Goal: Information Seeking & Learning: Learn about a topic

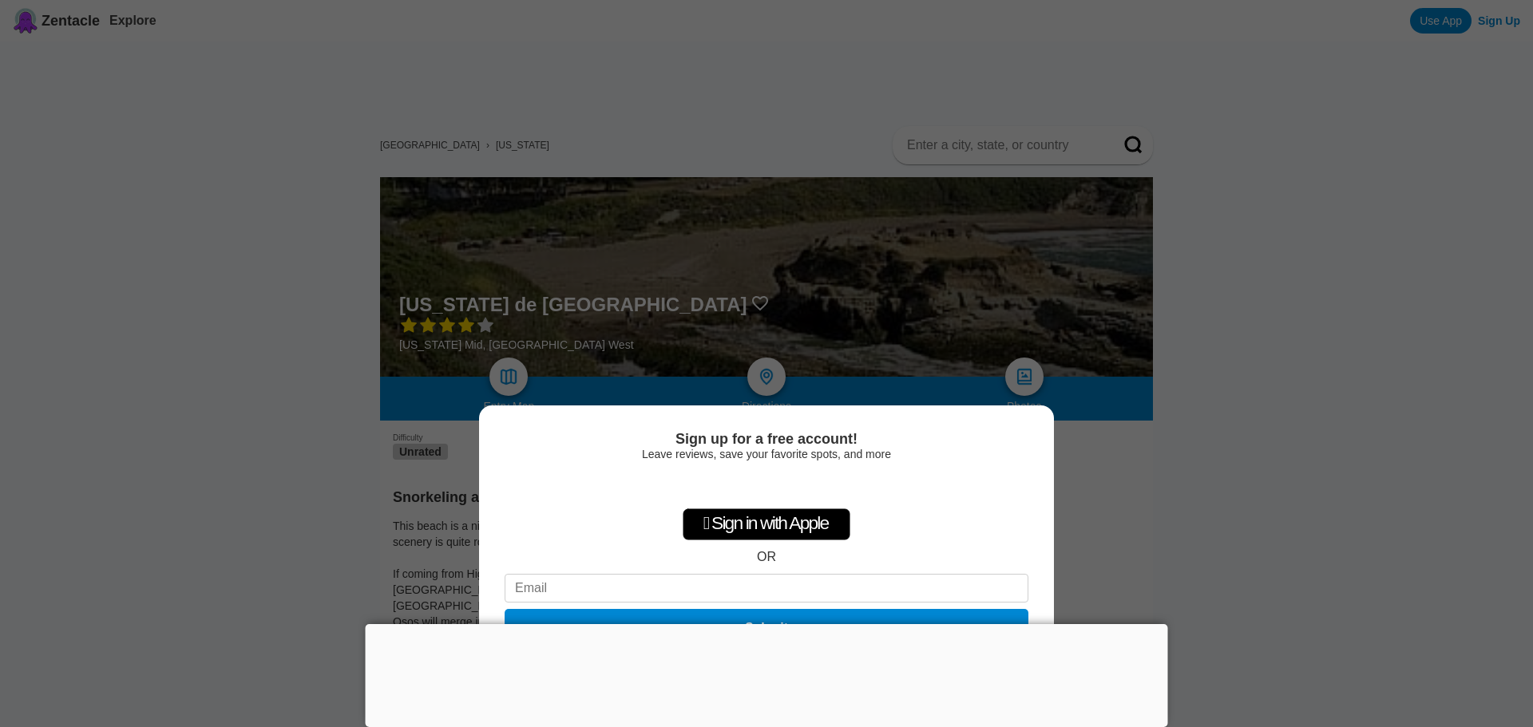
click at [1254, 484] on div "Sign up for a free account! Leave reviews, save your favorite spots, and more …" at bounding box center [766, 363] width 1533 height 727
click at [1235, 496] on div "Sign up for a free account! Leave reviews, save your favorite spots, and more …" at bounding box center [766, 363] width 1533 height 727
click at [770, 624] on div at bounding box center [767, 624] width 803 height 0
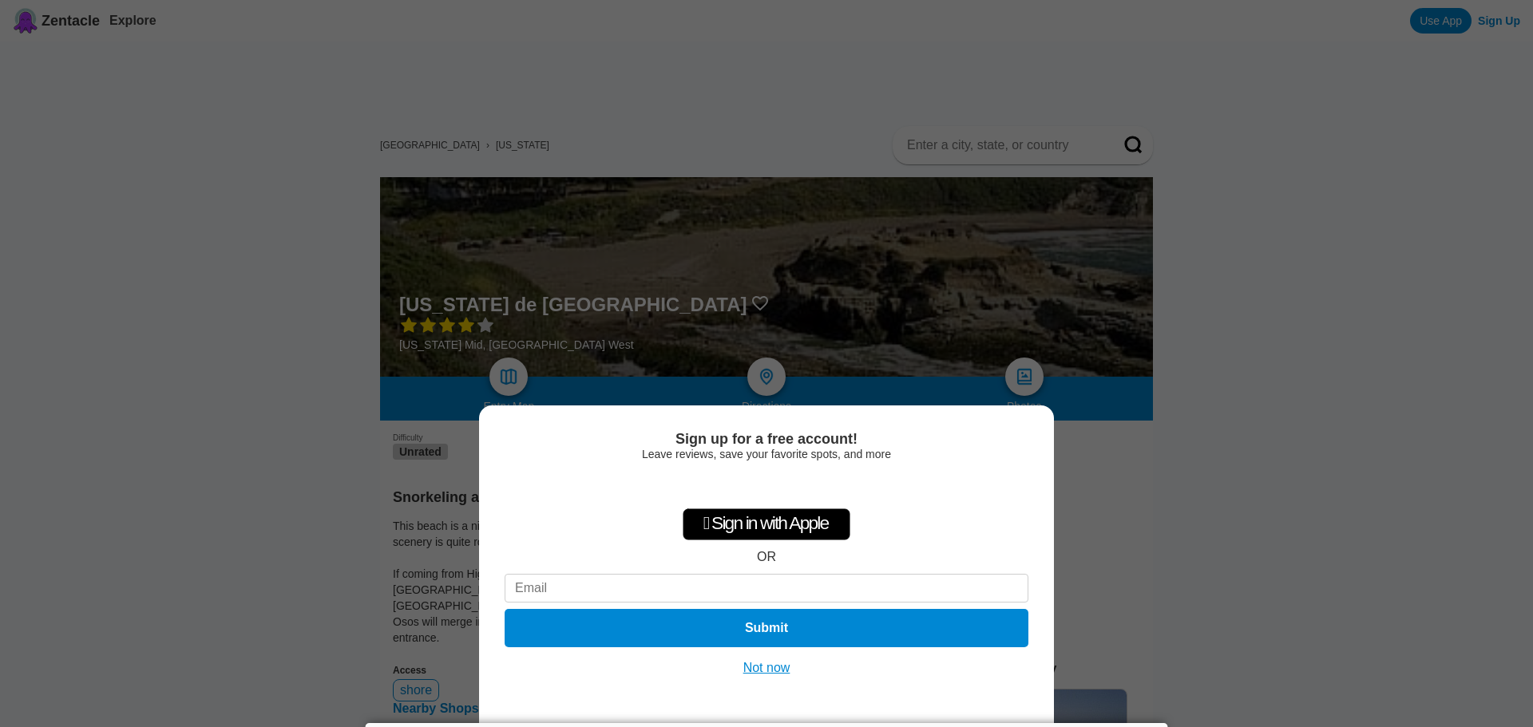
click at [767, 672] on button "Not now" at bounding box center [767, 668] width 57 height 16
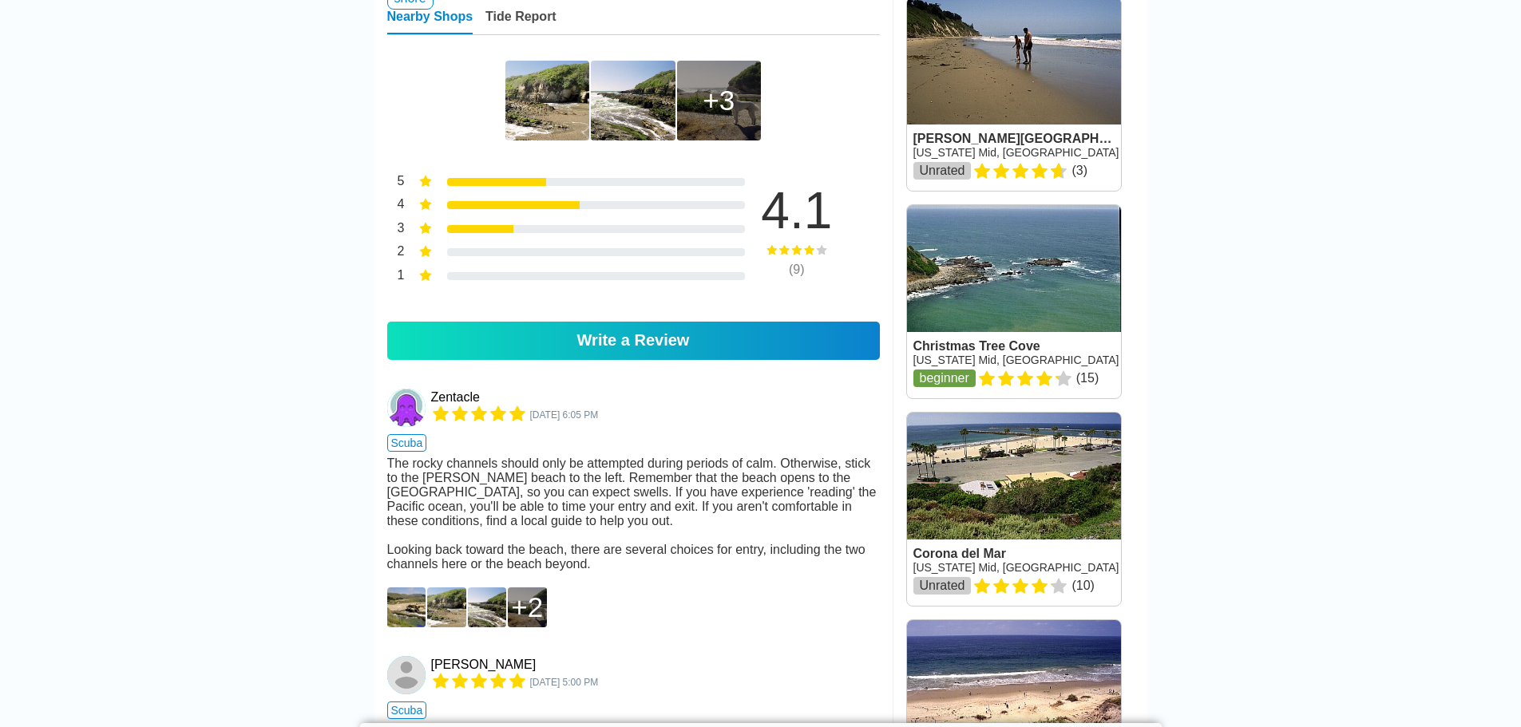
scroll to position [799, 0]
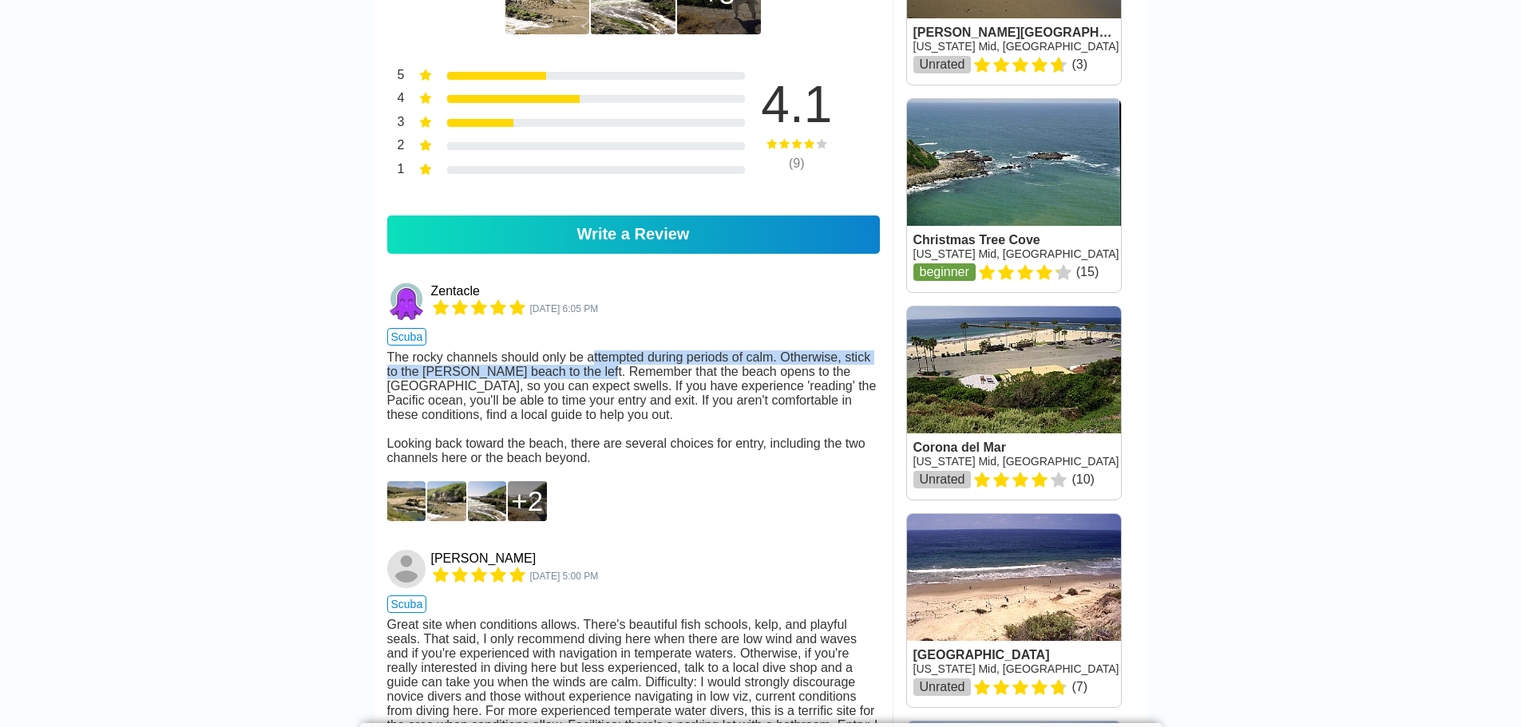
drag, startPoint x: 590, startPoint y: 357, endPoint x: 592, endPoint y: 379, distance: 22.4
click at [592, 379] on div "Zentacle [DATE] 6:05 PM scuba The rocky channels should only be attempted durin…" at bounding box center [633, 377] width 493 height 189
click at [592, 379] on div "The rocky channels should only be attempted during periods of calm. Otherwise, …" at bounding box center [633, 408] width 493 height 115
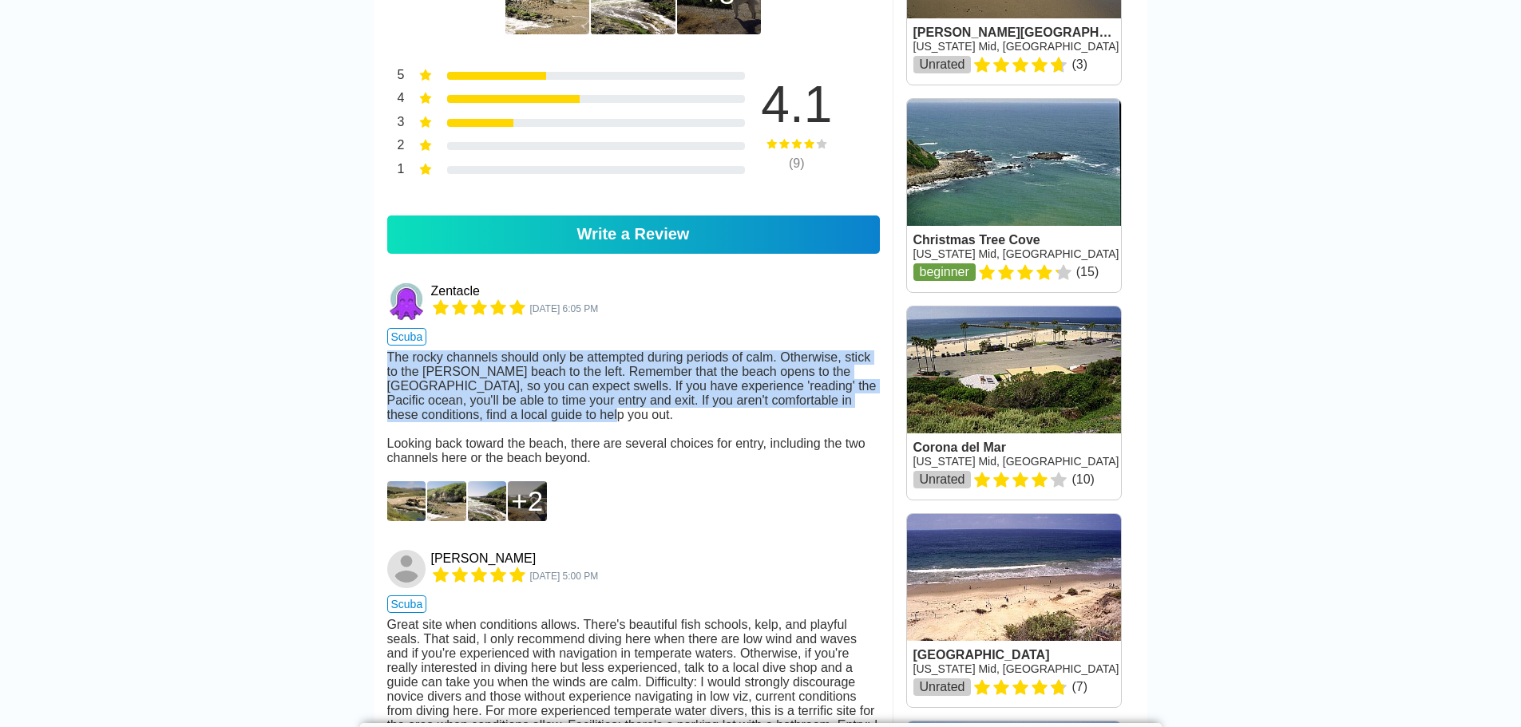
drag, startPoint x: 592, startPoint y: 379, endPoint x: 593, endPoint y: 391, distance: 12.0
click at [593, 391] on div "The rocky channels should only be attempted during periods of calm. Otherwise, …" at bounding box center [633, 408] width 493 height 115
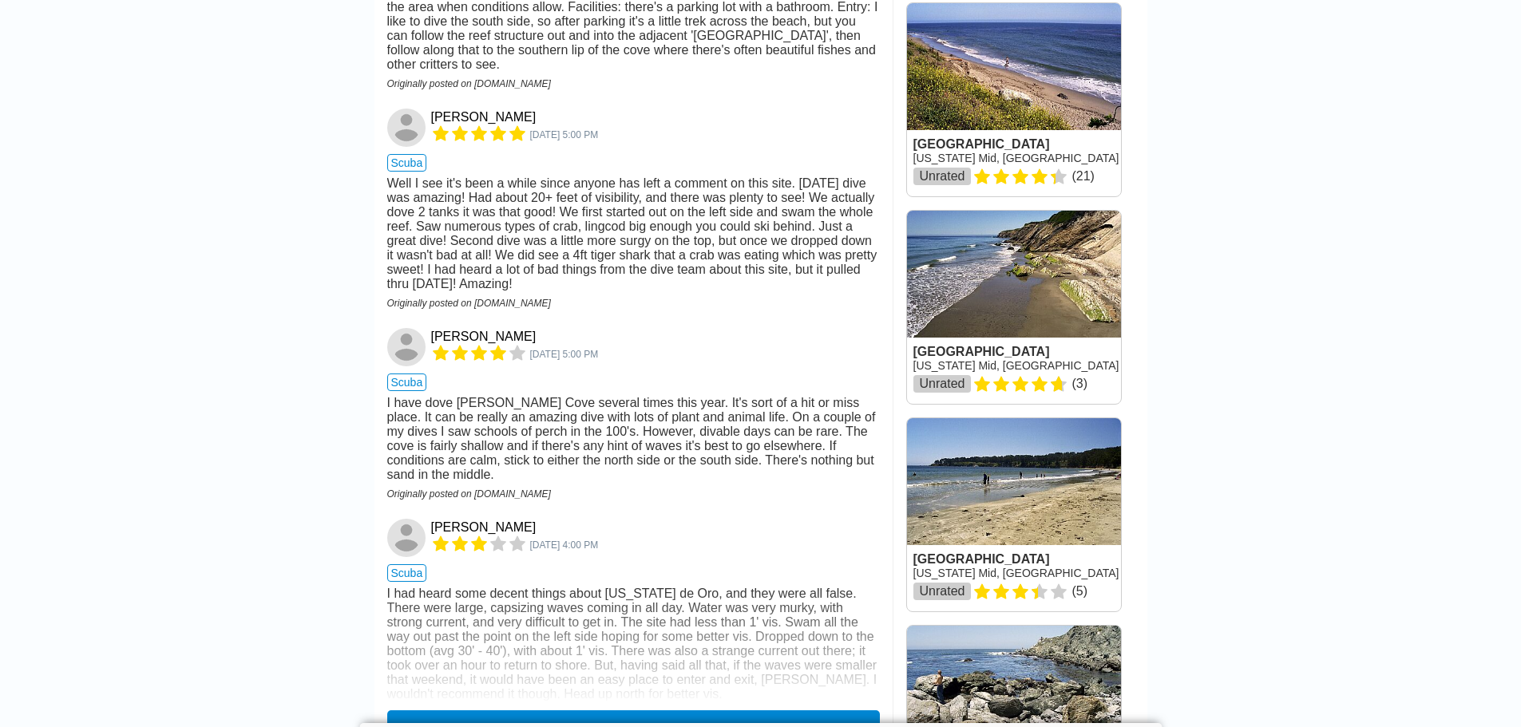
scroll to position [1597, 0]
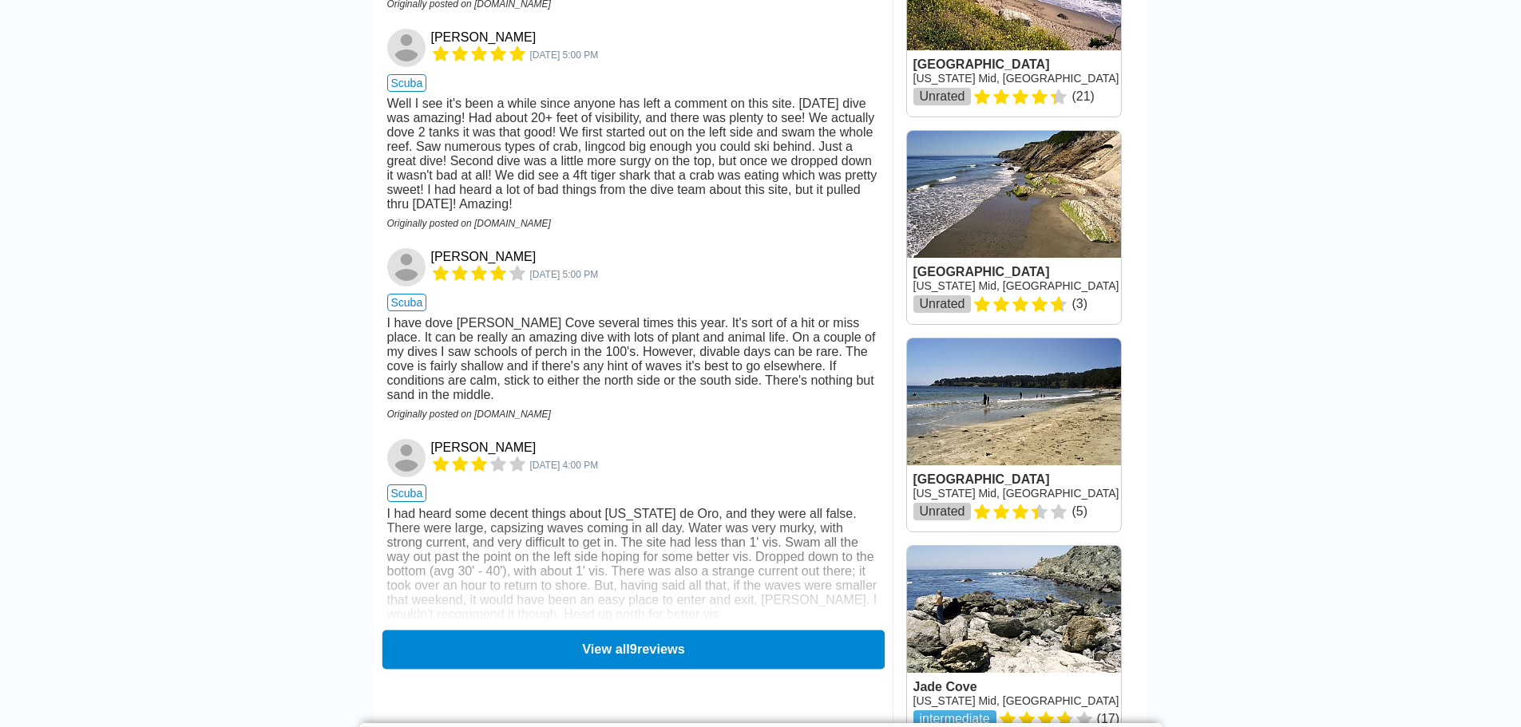
click at [619, 648] on button "View all 9 reviews" at bounding box center [633, 649] width 502 height 39
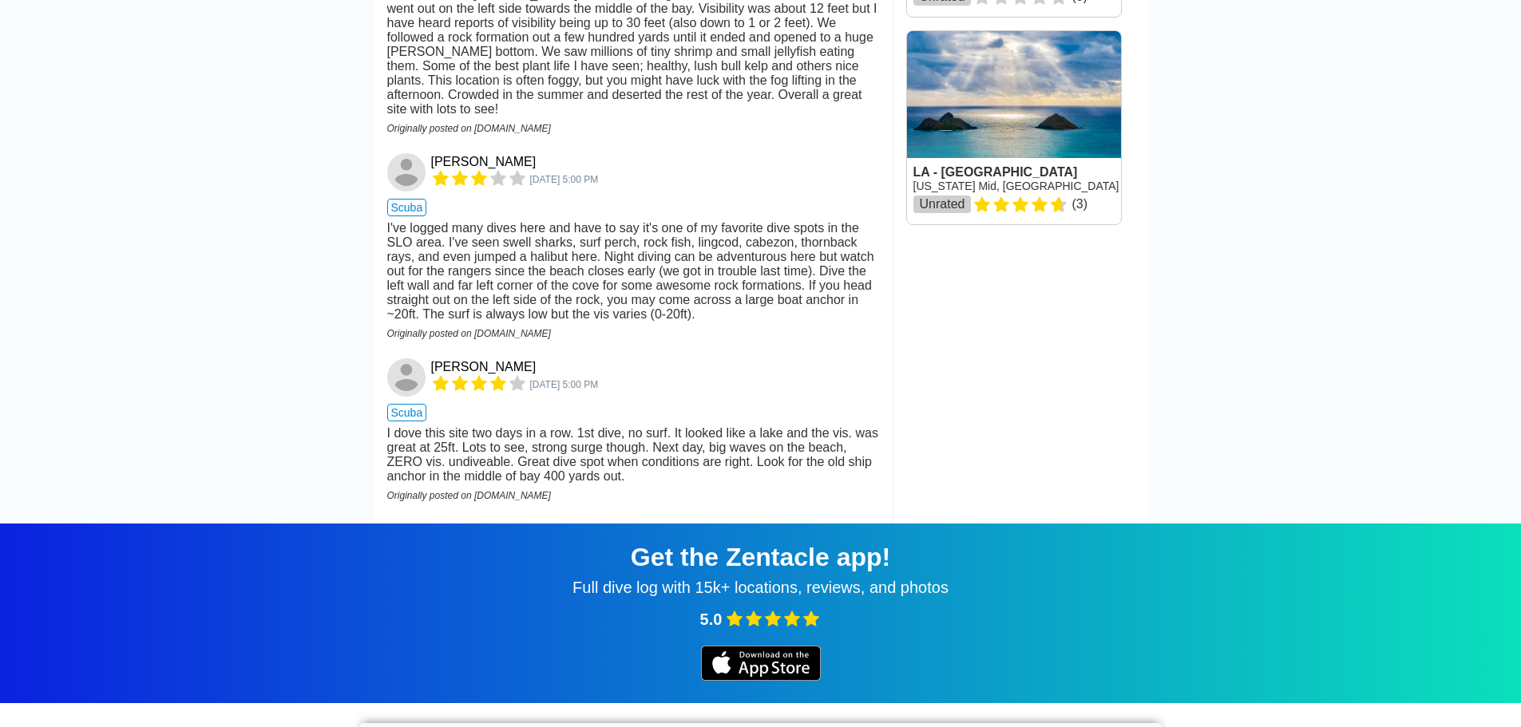
scroll to position [2555, 0]
